Goal: Task Accomplishment & Management: Complete application form

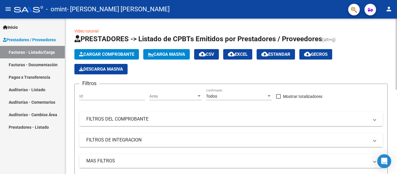
scroll to position [33, 0]
click at [82, 54] on icon "button" at bounding box center [81, 54] width 4 height 4
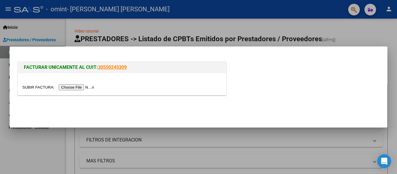
click at [74, 90] on input "file" at bounding box center [59, 87] width 74 height 6
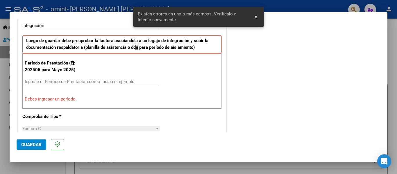
scroll to position [146, 0]
click at [82, 80] on input "Ingrese el Período de Prestación como indica el ejemplo" at bounding box center [92, 81] width 134 height 5
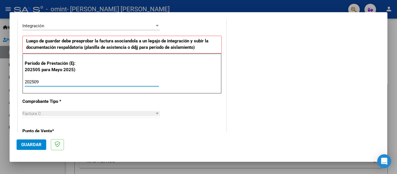
type input "202509"
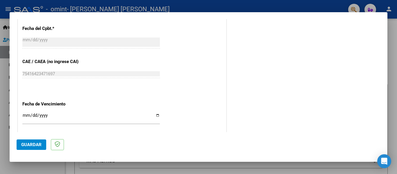
scroll to position [378, 0]
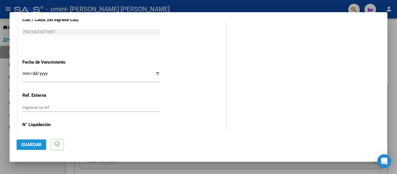
click at [27, 147] on span "Guardar" at bounding box center [31, 144] width 20 height 5
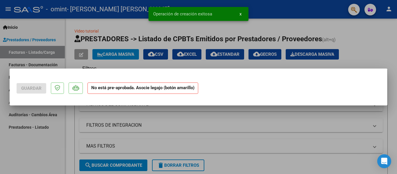
scroll to position [0, 0]
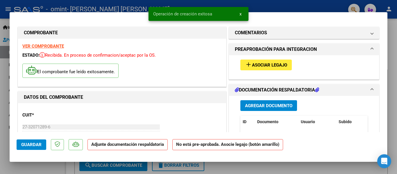
click at [254, 63] on span "Asociar Legajo" at bounding box center [269, 65] width 35 height 5
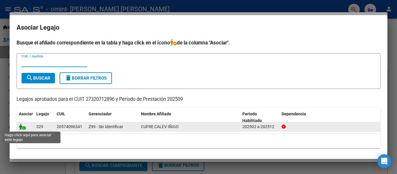
click at [23, 126] on icon at bounding box center [22, 127] width 7 height 6
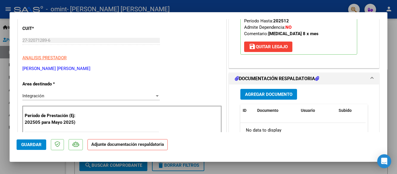
scroll to position [87, 0]
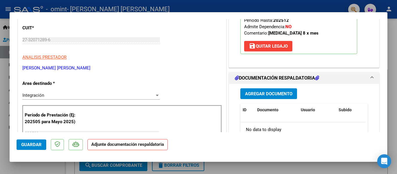
click at [269, 93] on span "Agregar Documento" at bounding box center [268, 93] width 47 height 5
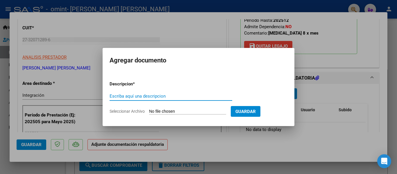
click at [164, 113] on input "Seleccionar Archivo" at bounding box center [187, 112] width 77 height 6
click at [172, 96] on input "Escriba aquí una descripcion" at bounding box center [171, 96] width 123 height 5
type input "asistencia"
click at [205, 111] on input "Seleccionar Archivo" at bounding box center [187, 112] width 77 height 6
type input "C:\fakepath\asistencia Calev [PERSON_NAME] sept.pdf"
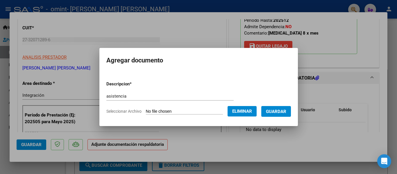
click at [278, 112] on span "Guardar" at bounding box center [276, 111] width 20 height 5
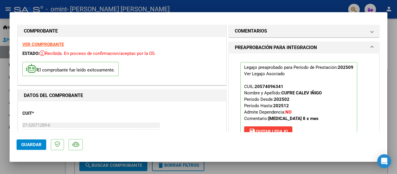
scroll to position [0, 0]
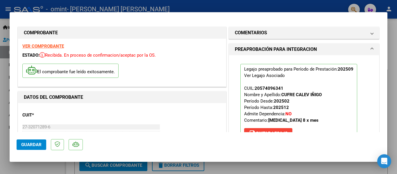
click at [28, 146] on span "Guardar" at bounding box center [31, 144] width 20 height 5
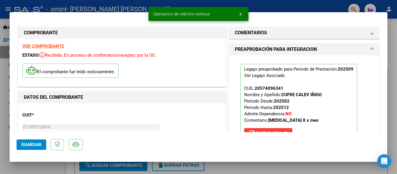
click at [28, 146] on span "Guardar" at bounding box center [31, 144] width 20 height 5
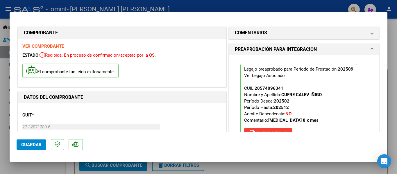
click at [28, 145] on span "Guardar" at bounding box center [31, 144] width 20 height 5
click at [33, 147] on span "Guardar" at bounding box center [31, 144] width 20 height 5
